Goal: Task Accomplishment & Management: Manage account settings

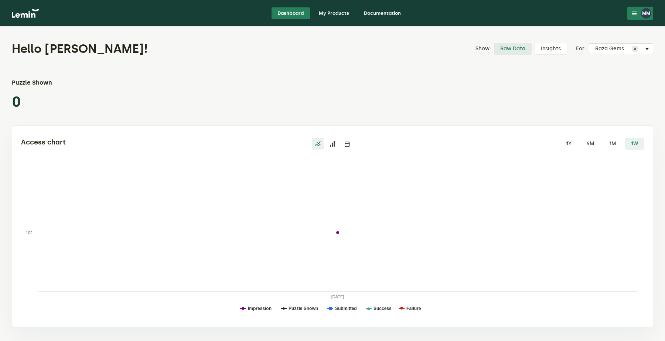
click at [31, 11] on img at bounding box center [25, 13] width 27 height 9
click at [637, 17] on button "MM" at bounding box center [641, 13] width 26 height 13
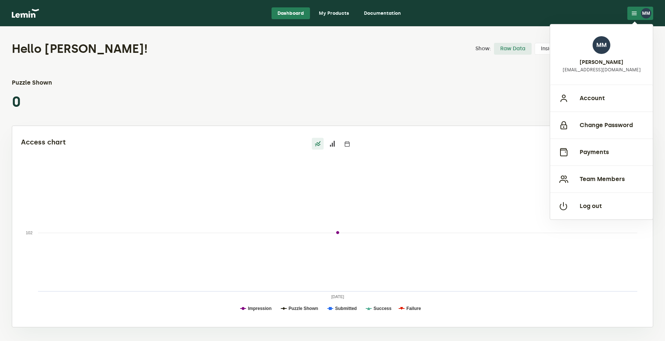
click at [415, 71] on div "Hello [PERSON_NAME]! Show: Raw Data Insights For: Select Captcha Raza Gems LLC …" at bounding box center [332, 183] width 665 height 313
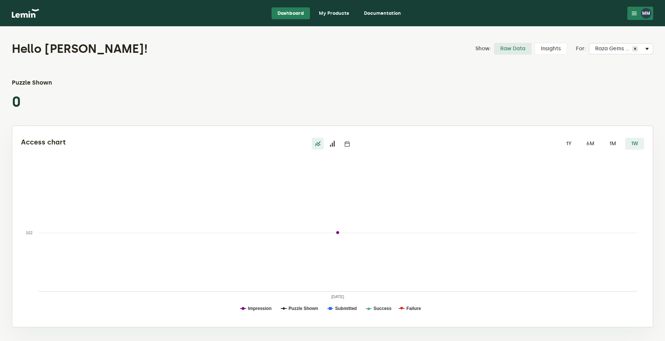
click at [344, 17] on link "My Products" at bounding box center [334, 13] width 42 height 12
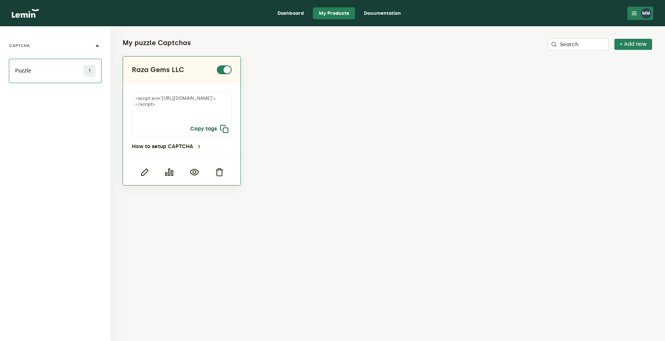
click at [224, 129] on icon "button" at bounding box center [224, 129] width 9 height 9
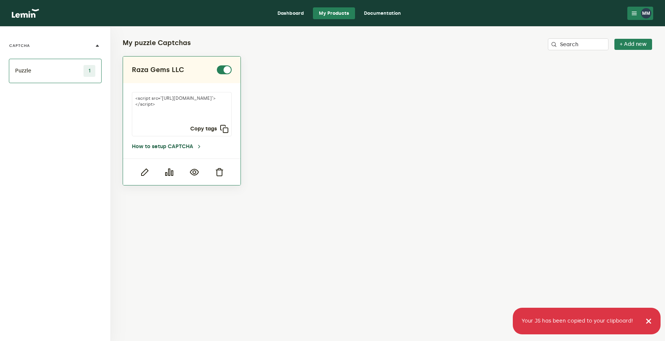
click at [191, 147] on link "How to setup CAPTCHA" at bounding box center [167, 147] width 70 height 6
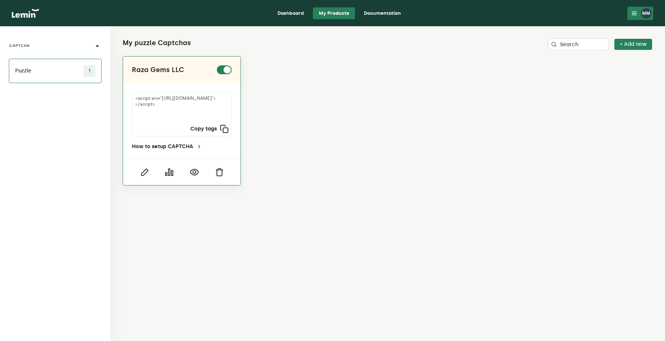
click at [184, 116] on textarea "<script src="[URL][DOMAIN_NAME]"></script>" at bounding box center [182, 114] width 100 height 44
click at [179, 146] on link "How to setup CAPTCHA" at bounding box center [167, 147] width 70 height 6
click at [224, 132] on icon "button" at bounding box center [224, 129] width 9 height 9
click at [646, 17] on div "MM" at bounding box center [646, 13] width 10 height 10
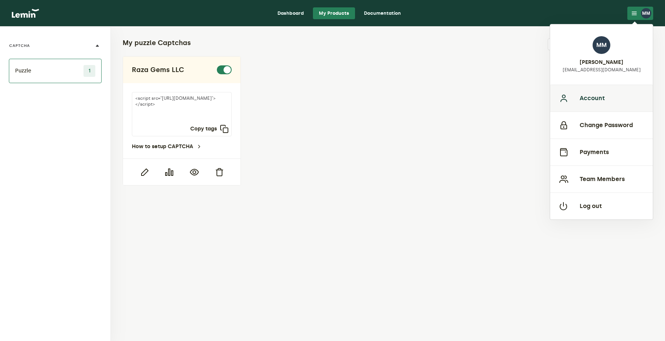
click at [591, 105] on button "Account" at bounding box center [601, 98] width 103 height 27
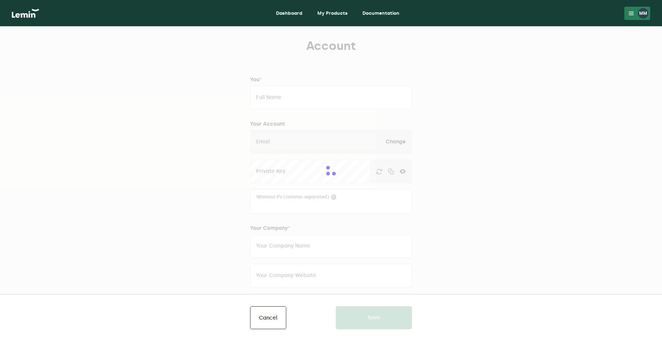
type input "[PERSON_NAME]"
type input "[EMAIL_ADDRESS][DOMAIN_NAME]"
type input "Raza Gems LLC"
type input "[URL][DOMAIN_NAME]"
type input "[PHONE_NUMBER]"
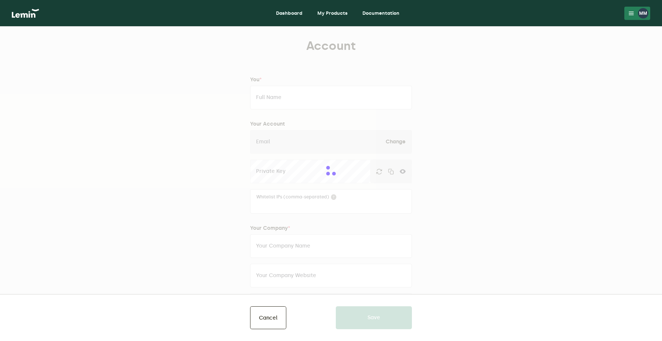
type input "[GEOGRAPHIC_DATA][PERSON_NAME]"
type input "[GEOGRAPHIC_DATA]"
type input "00000"
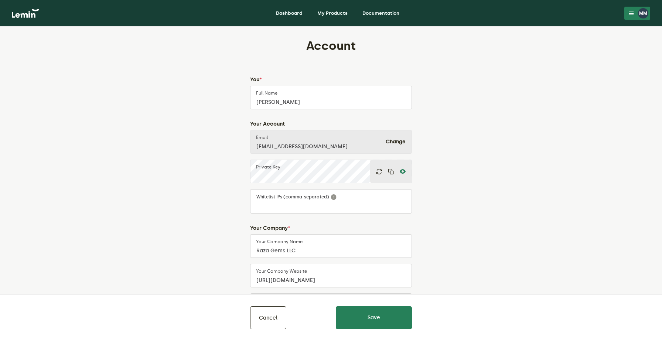
click at [403, 170] on icon at bounding box center [403, 172] width 6 height 6
click at [390, 171] on icon "button" at bounding box center [391, 172] width 6 height 6
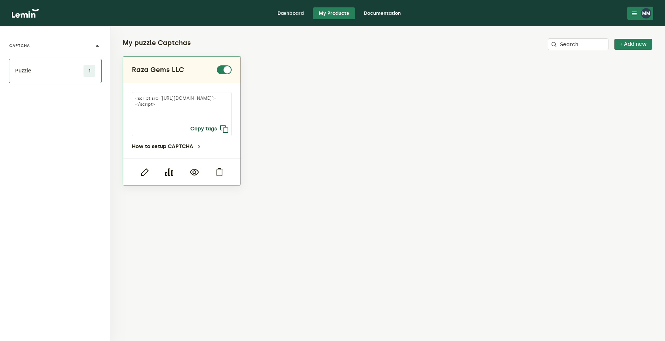
click at [223, 130] on icon "button" at bounding box center [224, 129] width 9 height 9
click at [171, 166] on div at bounding box center [182, 172] width 118 height 27
click at [169, 177] on div at bounding box center [182, 172] width 118 height 27
click at [171, 174] on icon "button" at bounding box center [169, 172] width 9 height 9
